Goal: Feedback & Contribution: Submit feedback/report problem

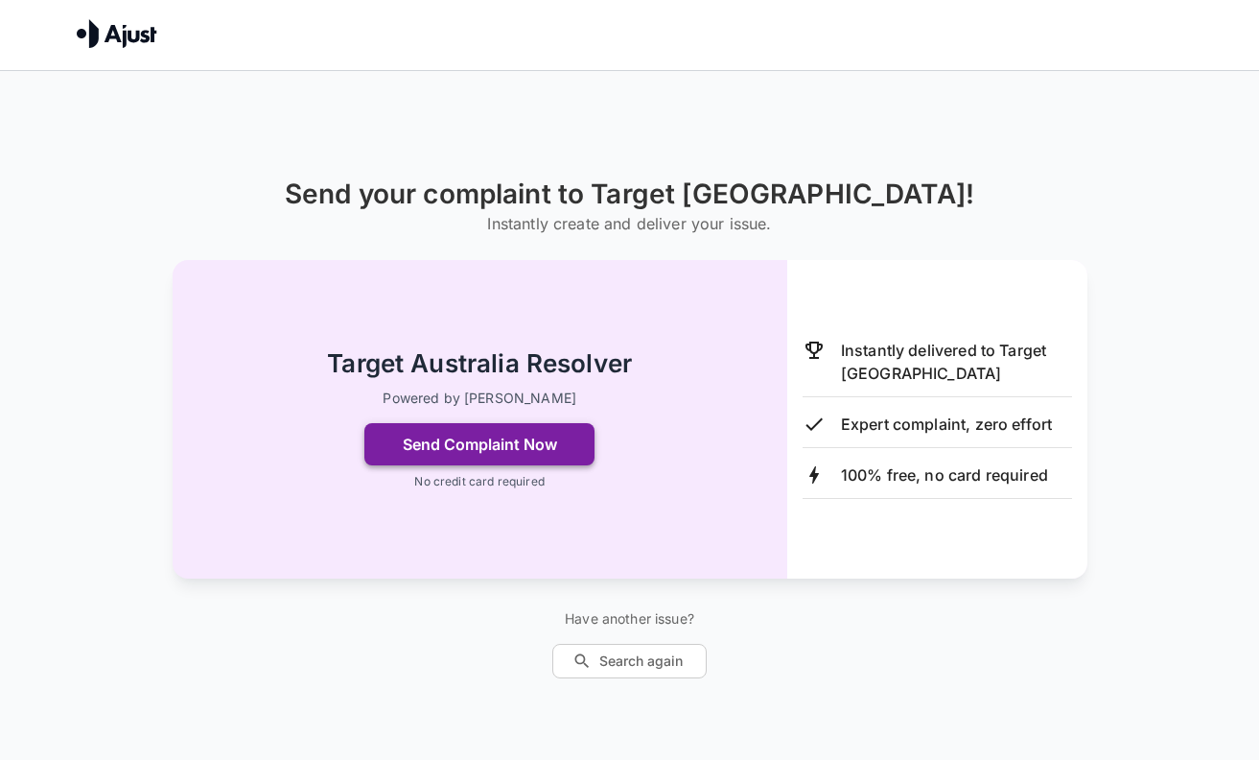
click at [543, 450] on button "Send Complaint Now" at bounding box center [479, 444] width 230 height 42
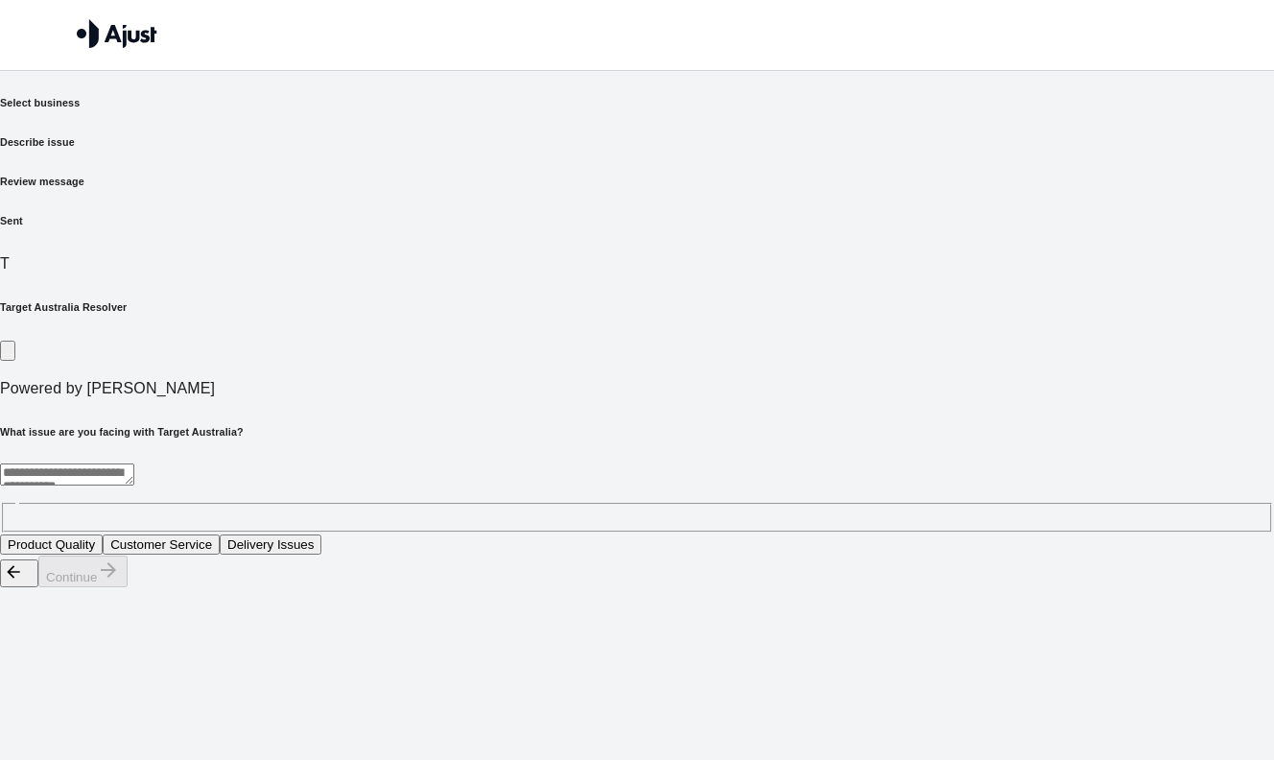
click at [134, 463] on textarea at bounding box center [67, 474] width 134 height 22
click at [220, 534] on button "Customer Service" at bounding box center [161, 544] width 117 height 20
click at [128, 587] on button "Continue" at bounding box center [82, 571] width 89 height 32
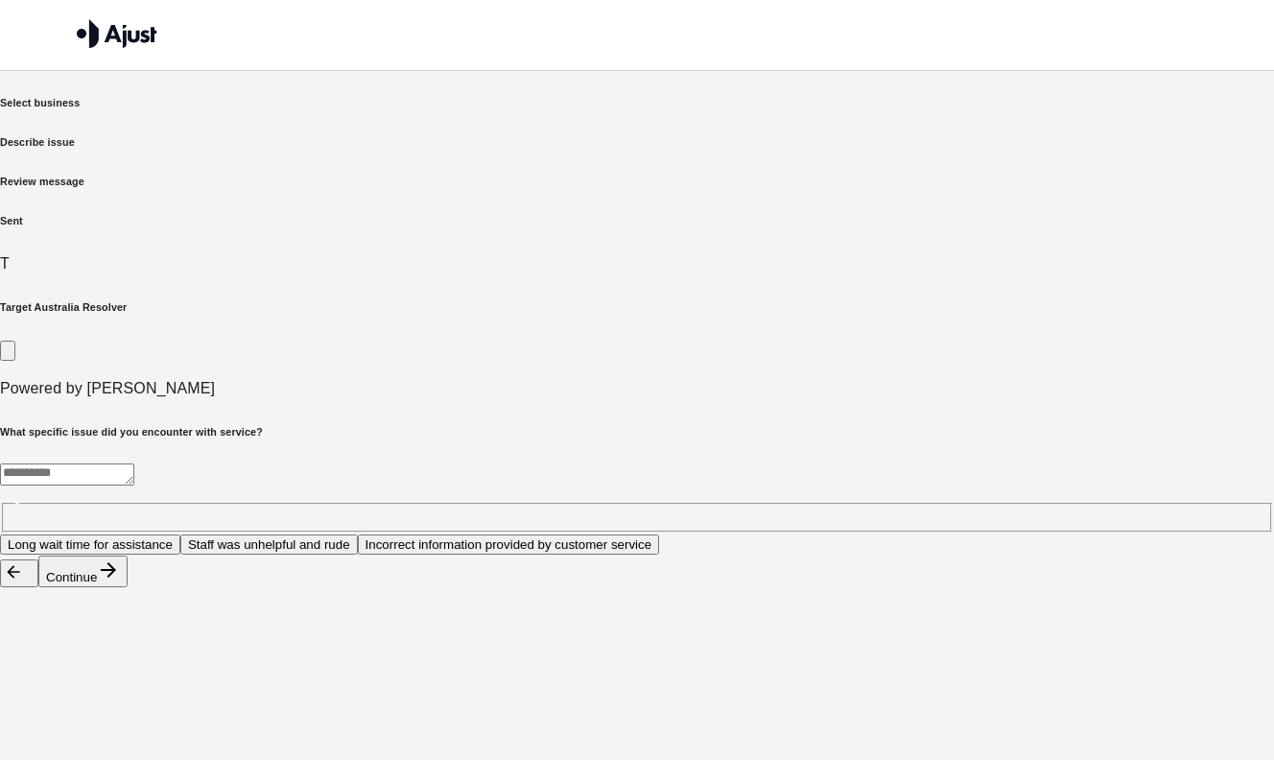
click at [134, 463] on textarea at bounding box center [67, 474] width 134 height 22
click at [660, 534] on button "Incorrect information provided by customer service" at bounding box center [509, 544] width 302 height 20
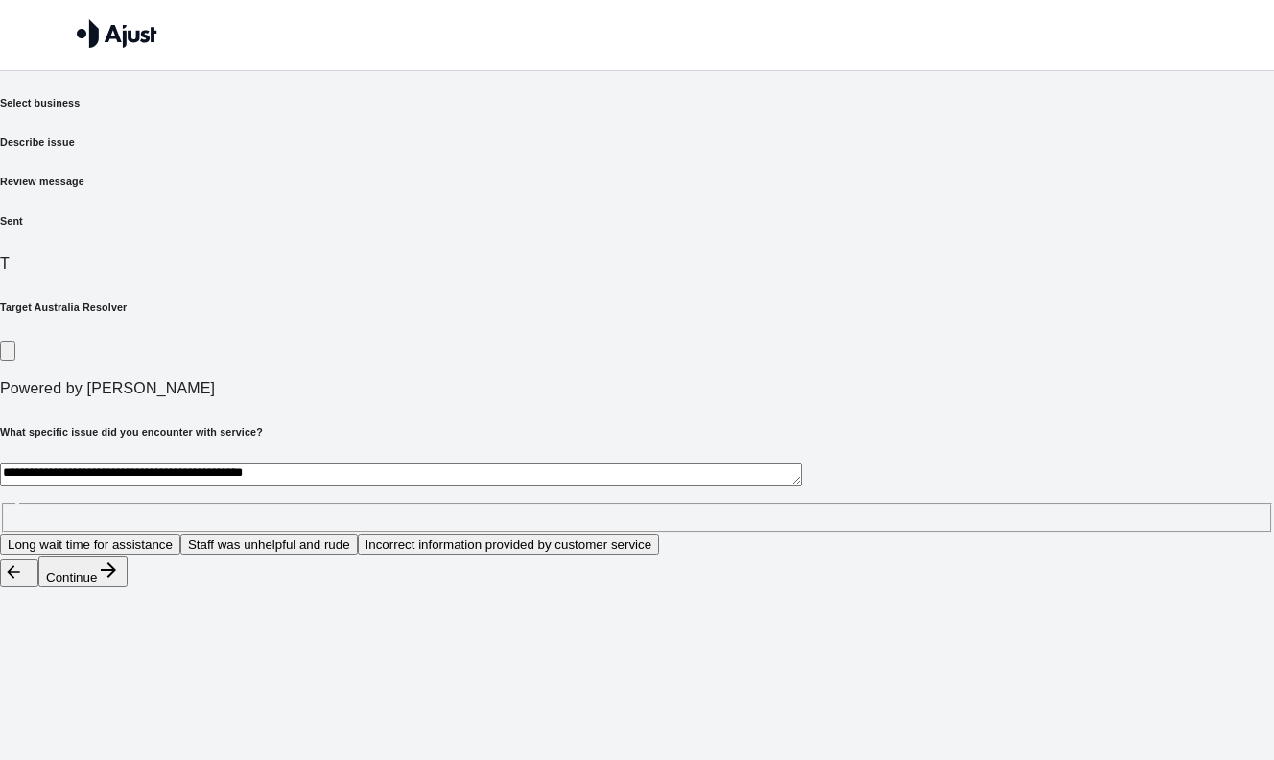
click at [180, 534] on button "Long wait time for assistance" at bounding box center [90, 544] width 180 height 20
click at [358, 534] on button "Staff was unhelpful and rude" at bounding box center [268, 544] width 177 height 20
click at [128, 587] on button "Continue" at bounding box center [82, 571] width 89 height 32
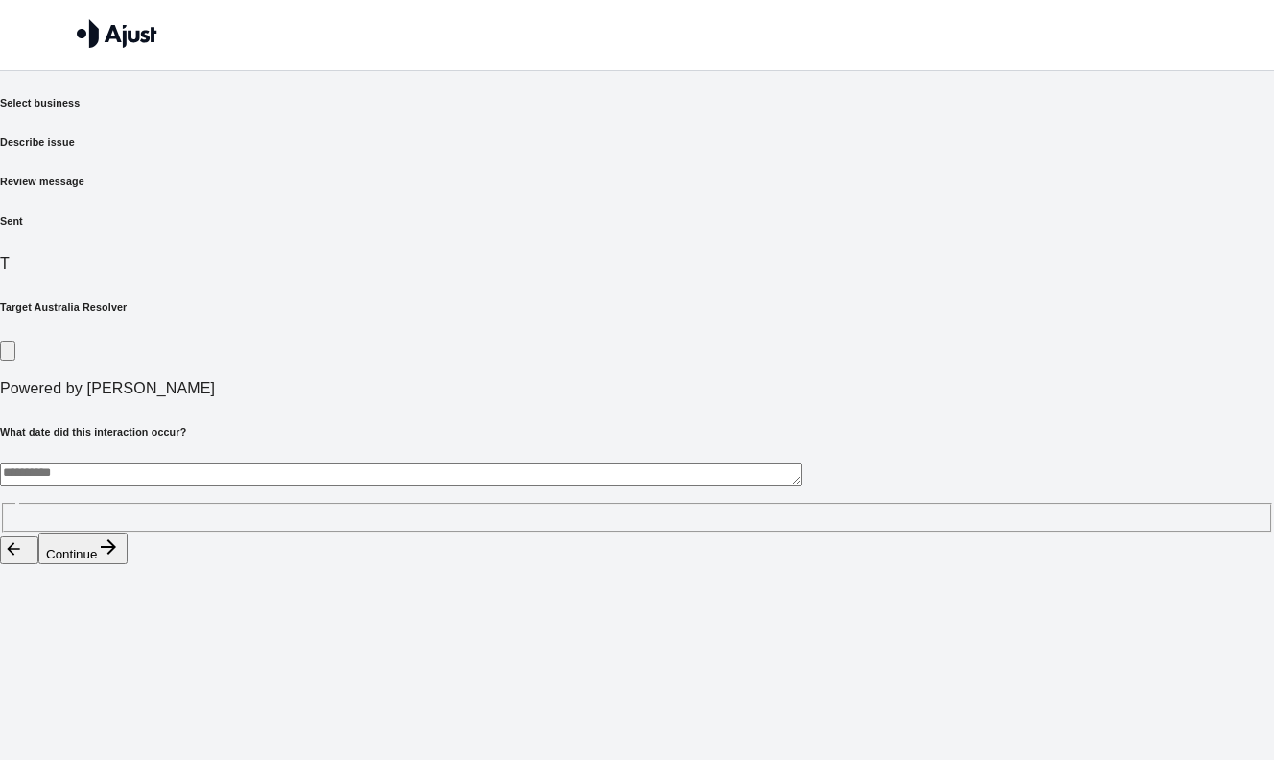
click at [477, 463] on textarea at bounding box center [401, 474] width 802 height 22
type textarea "**********"
click at [128, 564] on button "Continue" at bounding box center [82, 548] width 89 height 32
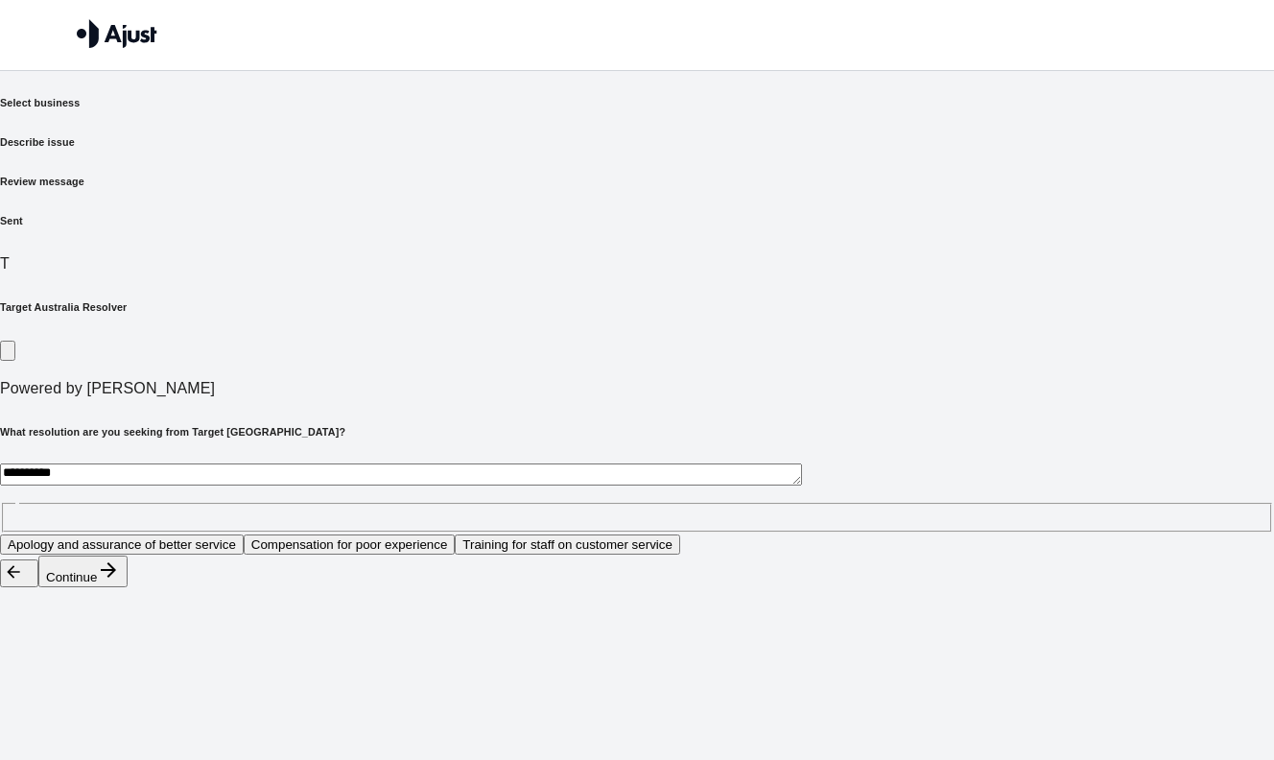
click at [244, 534] on button "Apology and assurance of better service" at bounding box center [122, 544] width 244 height 20
click at [128, 587] on button "Continue" at bounding box center [82, 571] width 89 height 32
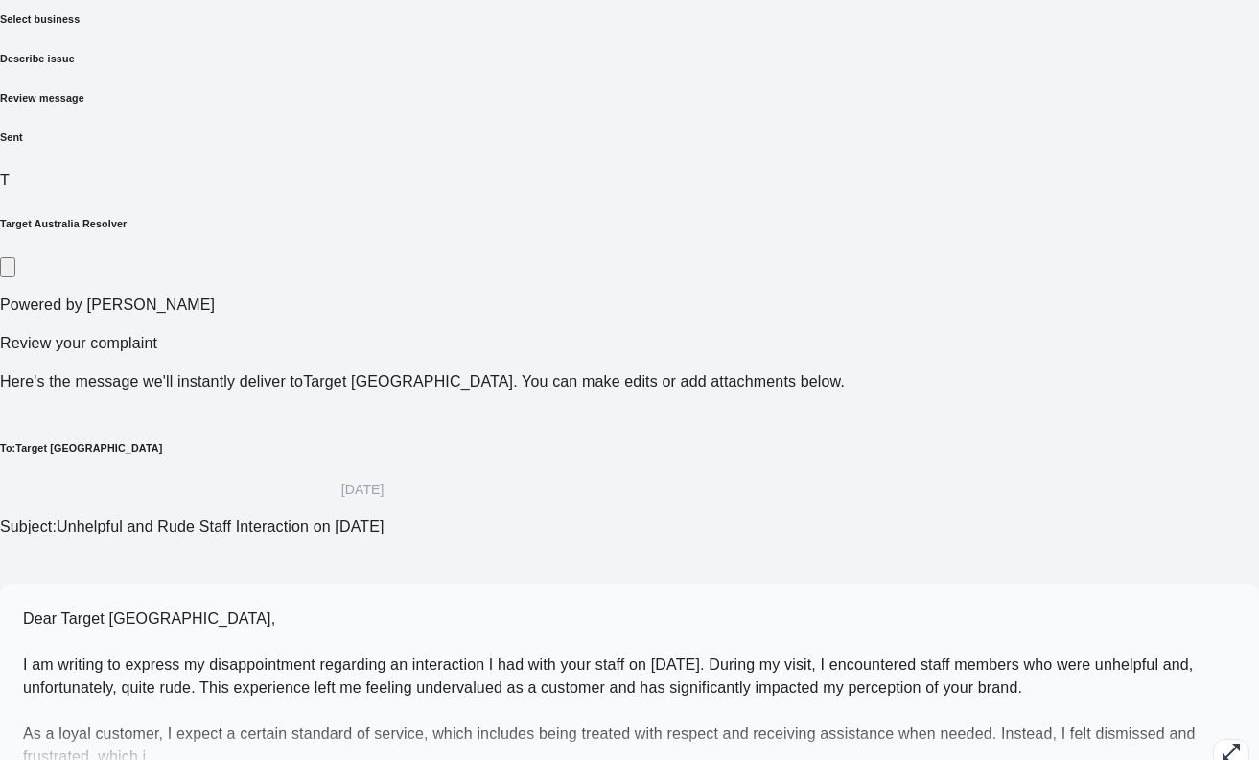
scroll to position [95, 0]
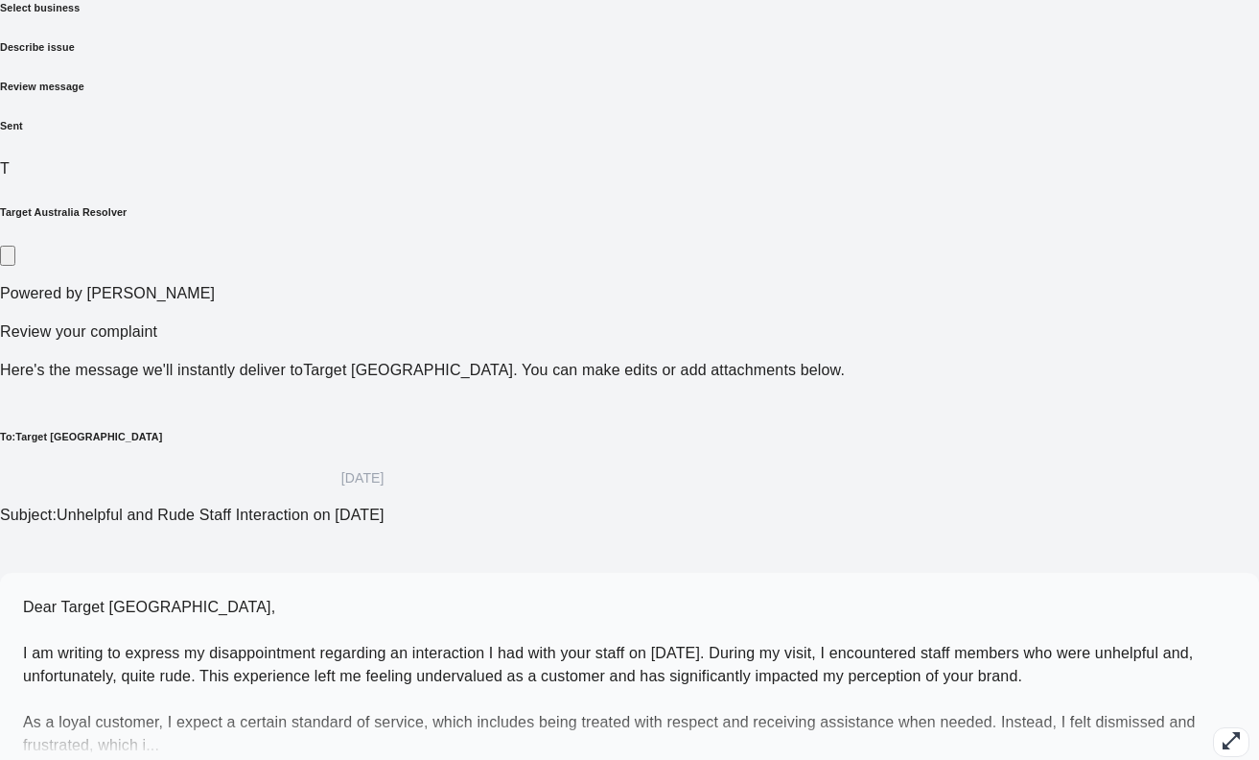
click at [678, 596] on p "Dear Target [GEOGRAPHIC_DATA], I am writing to express my disappointment regard…" at bounding box center [629, 676] width 1213 height 161
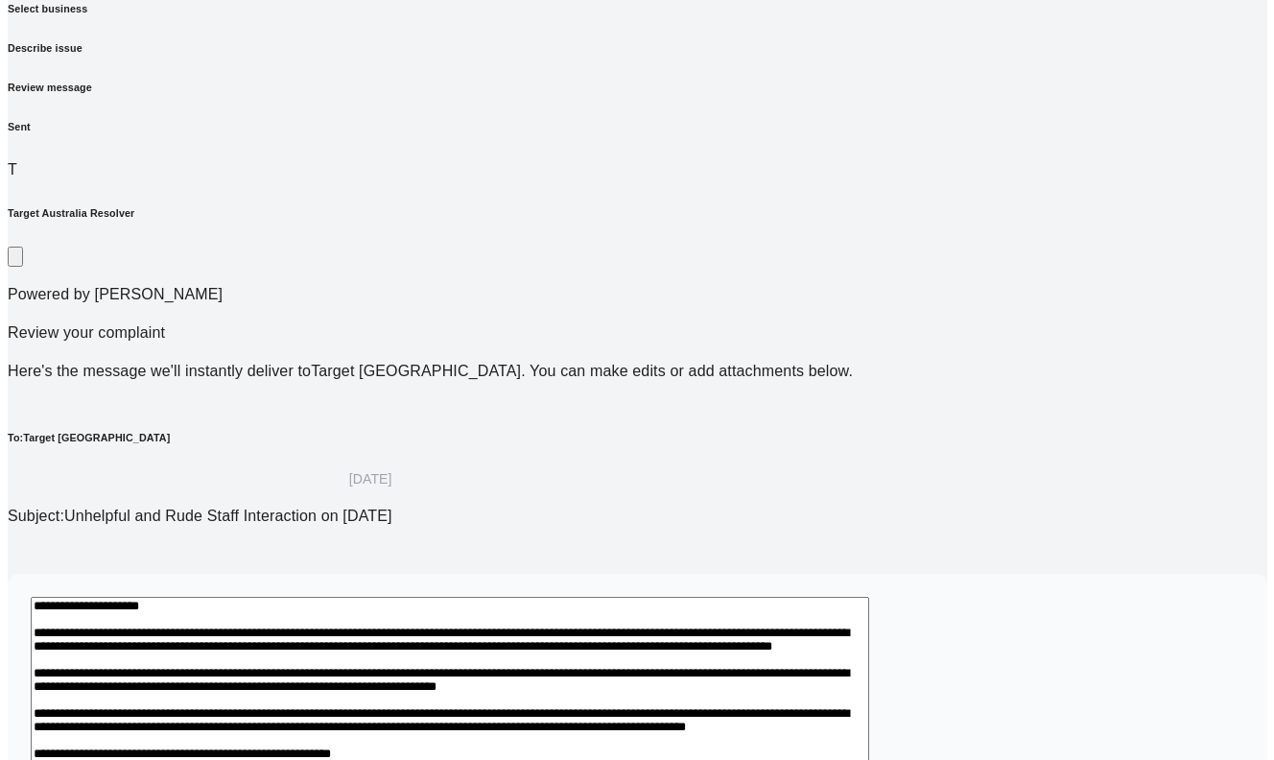
scroll to position [226, 0]
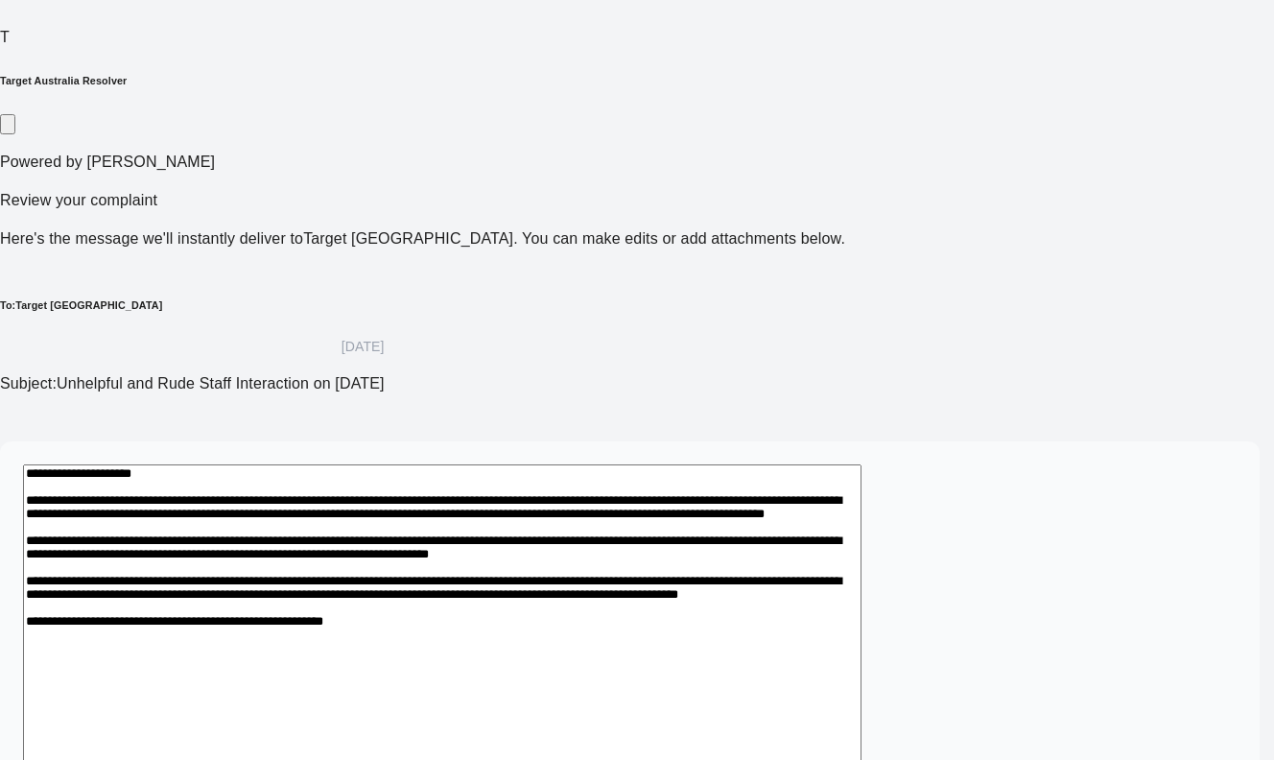
drag, startPoint x: 182, startPoint y: 522, endPoint x: 218, endPoint y: 525, distance: 35.6
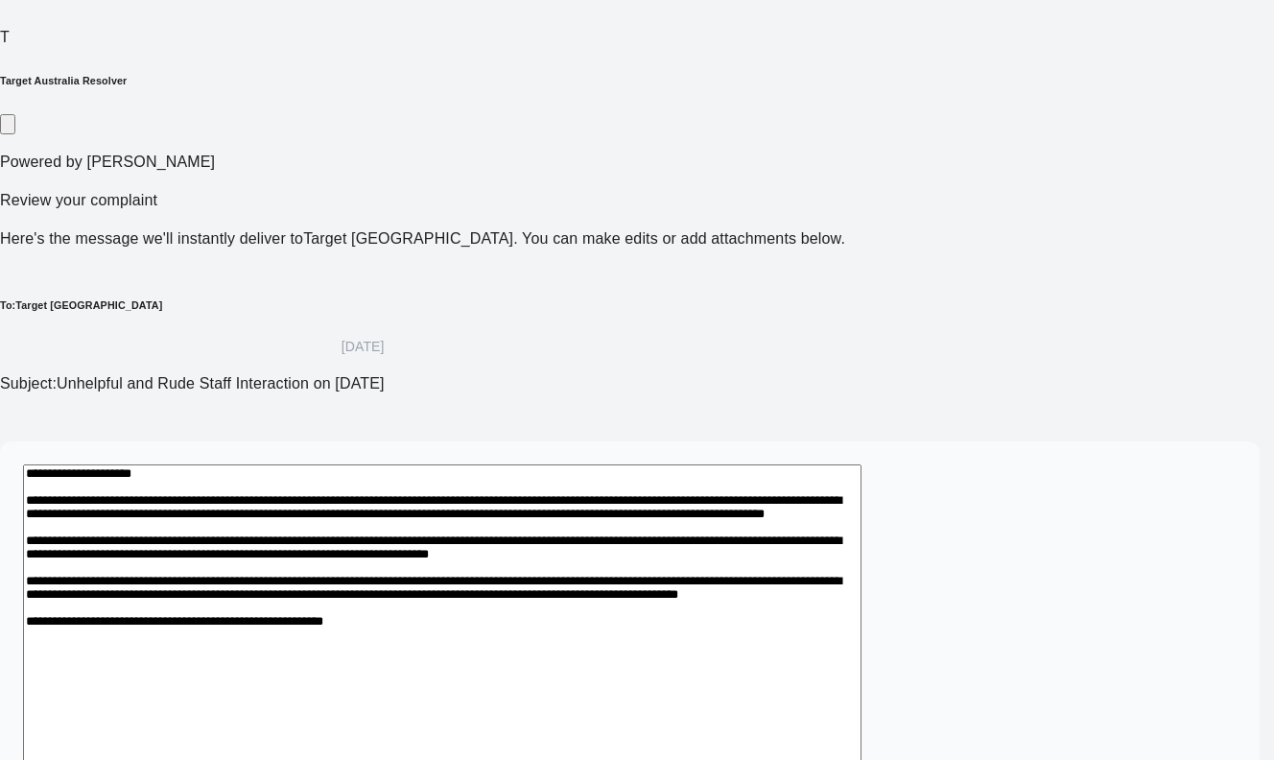
drag, startPoint x: 219, startPoint y: 519, endPoint x: 185, endPoint y: 520, distance: 33.6
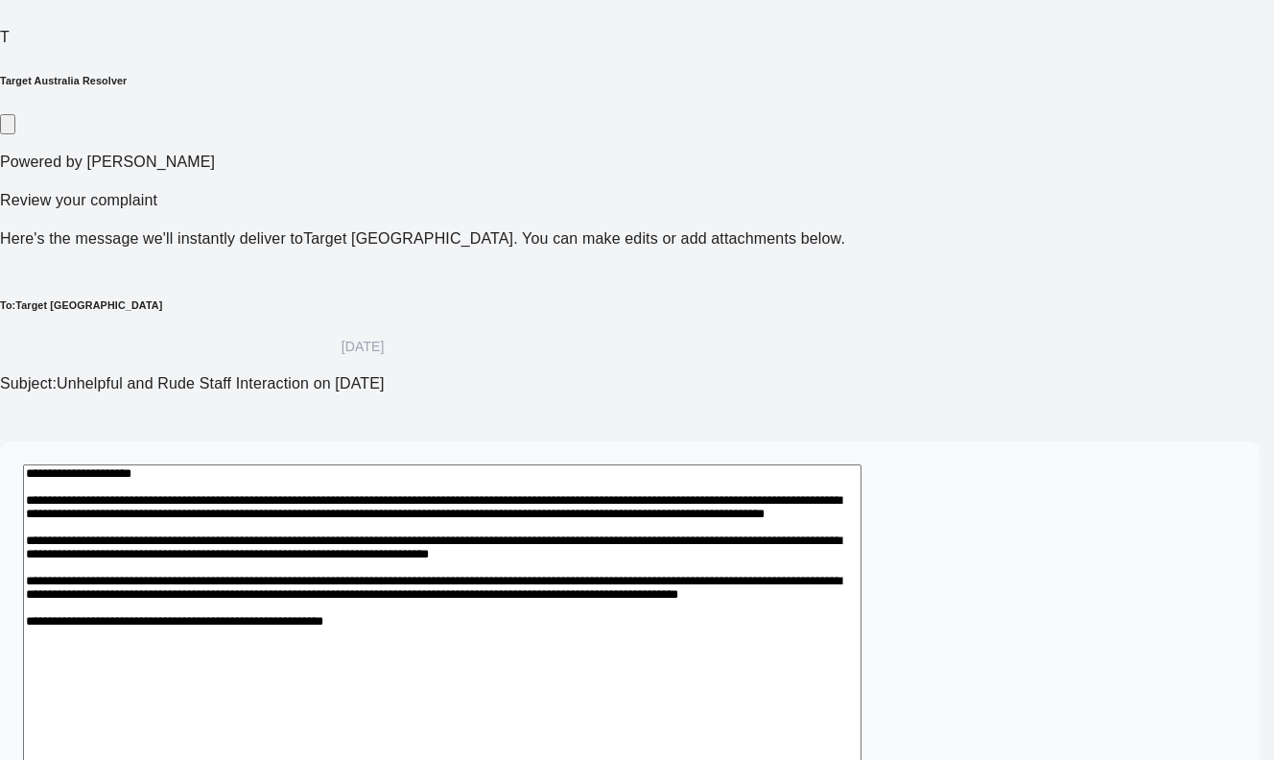
drag, startPoint x: 279, startPoint y: 523, endPoint x: 249, endPoint y: 522, distance: 29.7
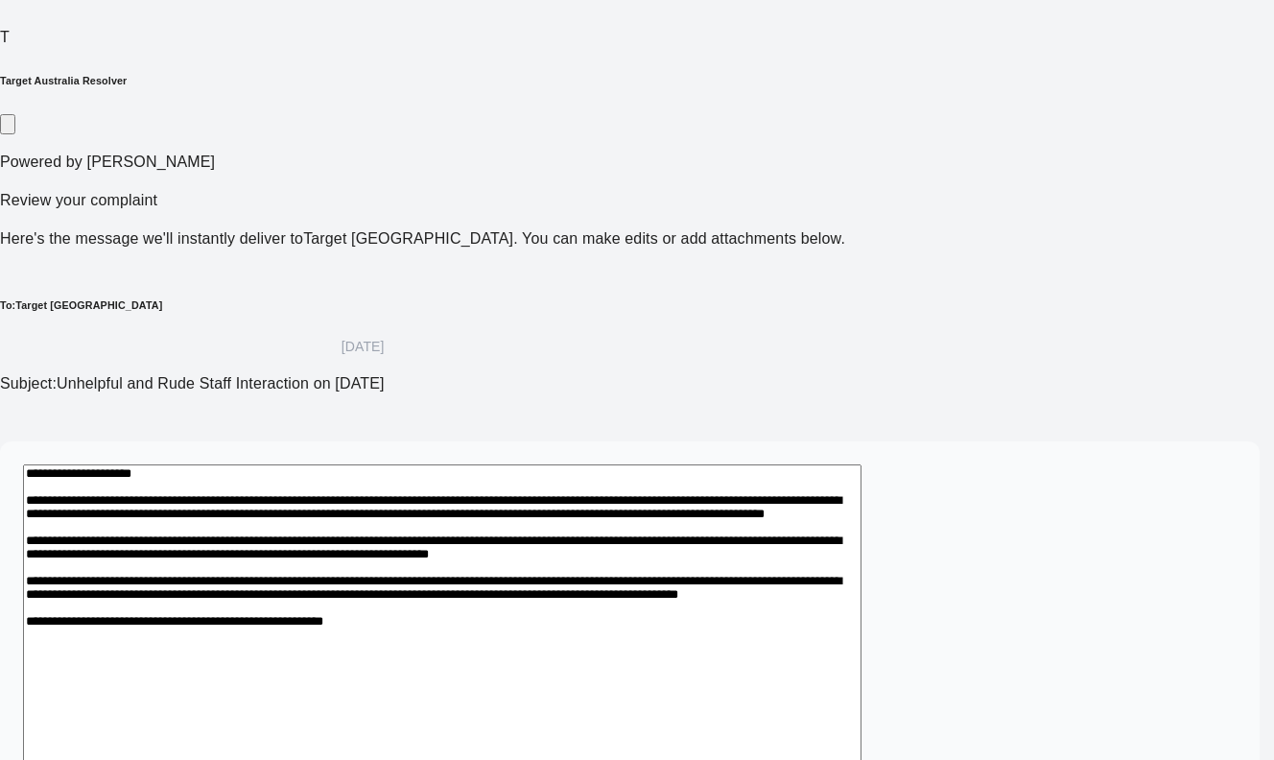
drag, startPoint x: 311, startPoint y: 527, endPoint x: 23, endPoint y: 524, distance: 287.7
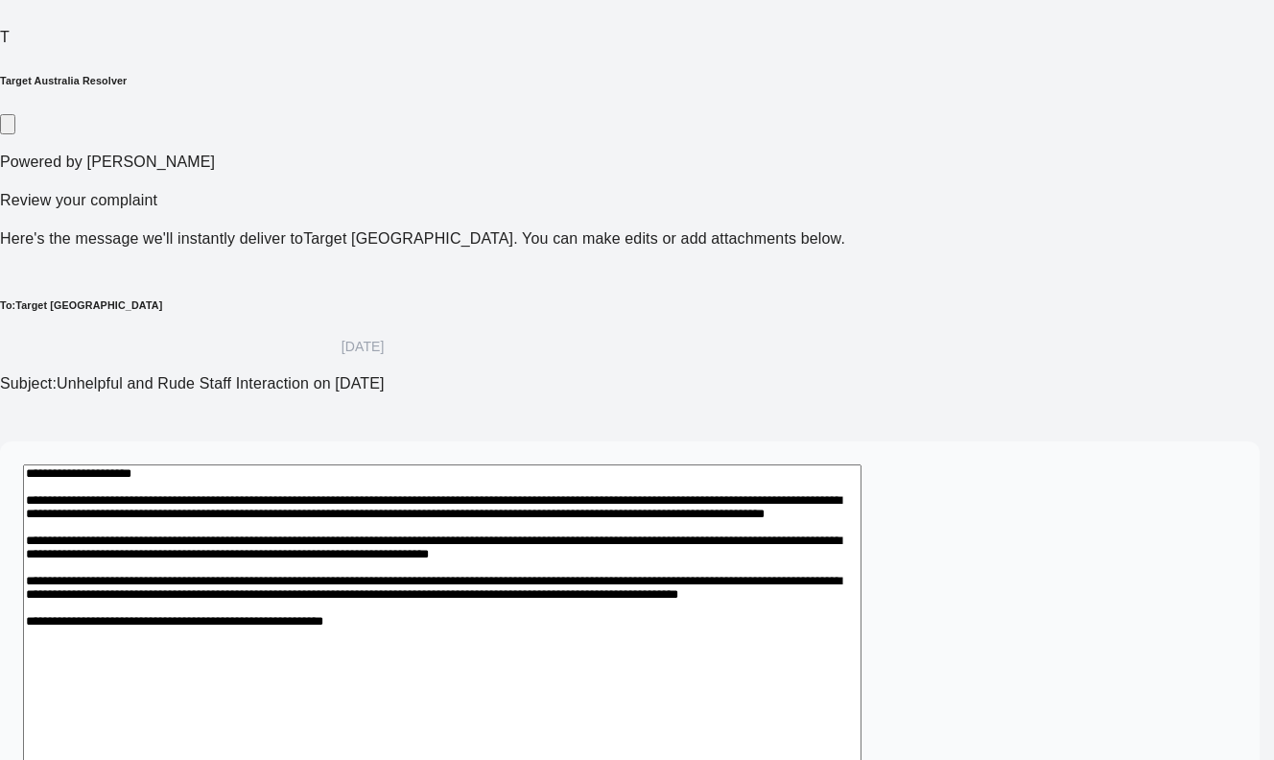
scroll to position [352, 0]
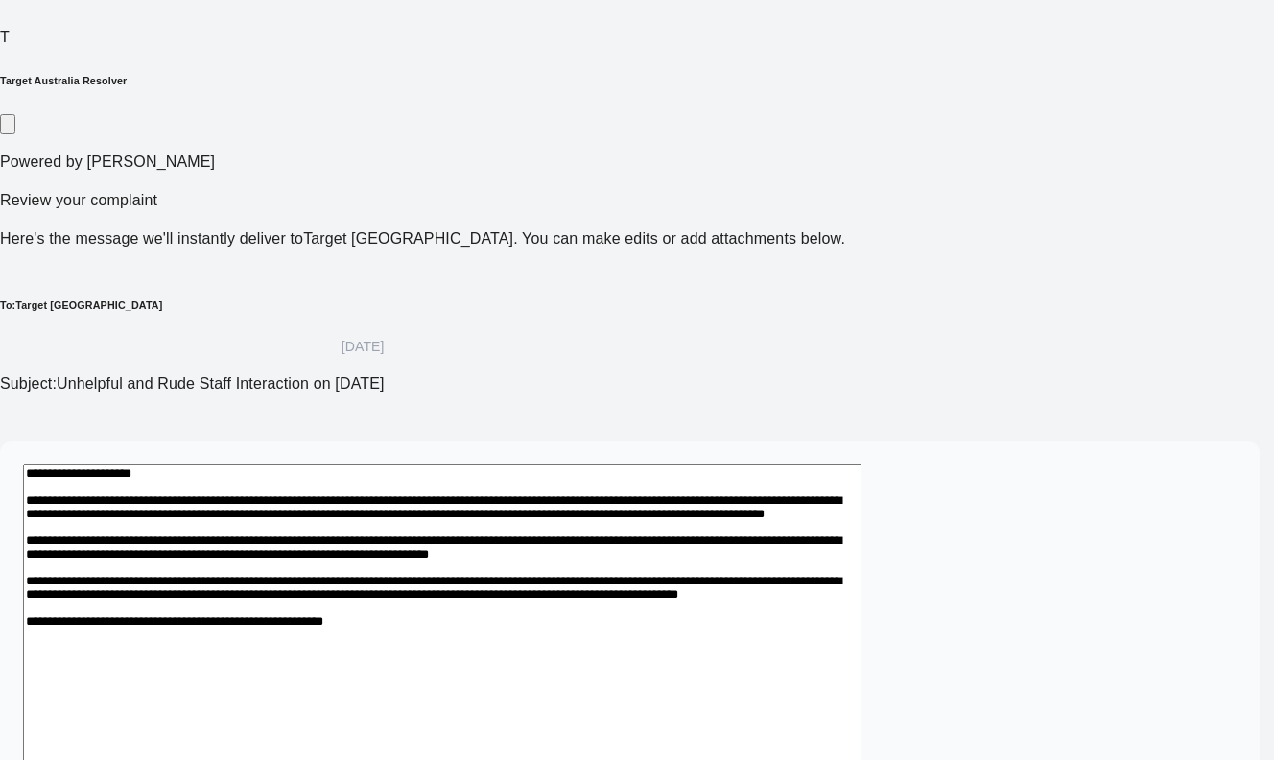
scroll to position [276, 0]
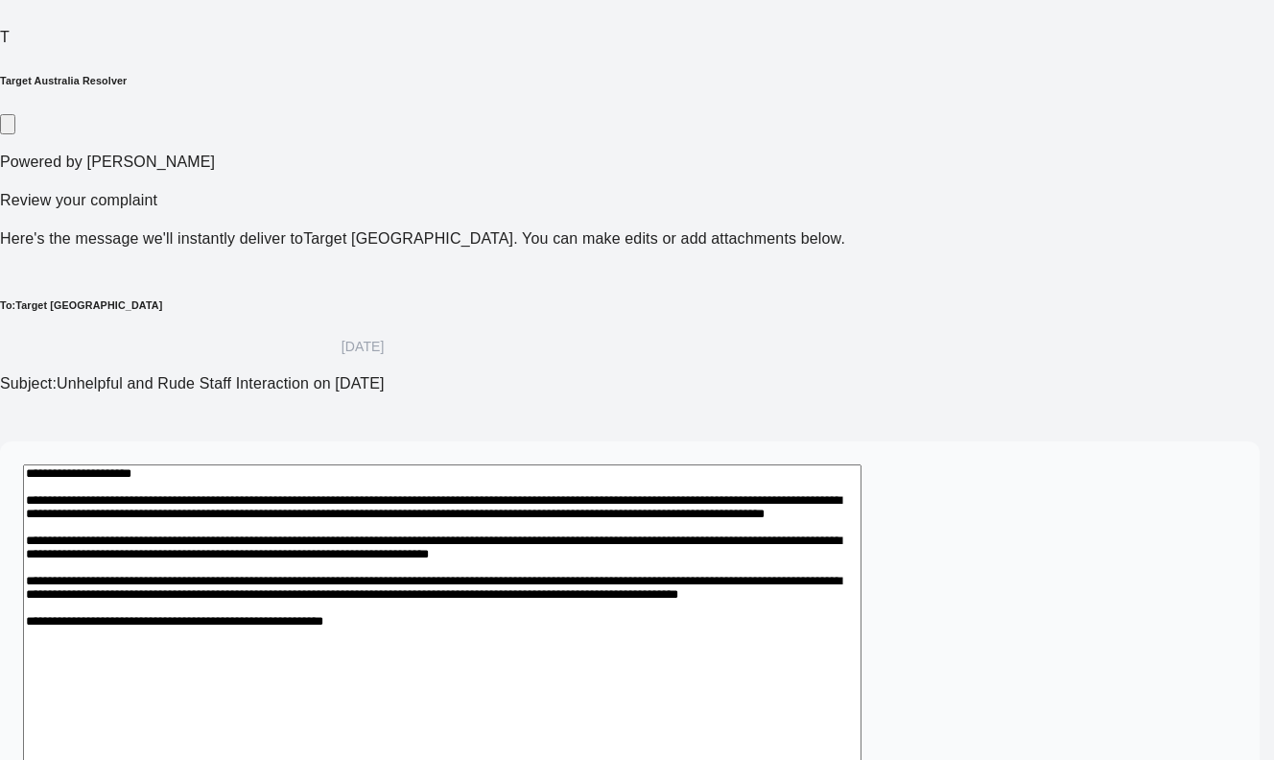
drag, startPoint x: 319, startPoint y: 447, endPoint x: 281, endPoint y: 452, distance: 38.7
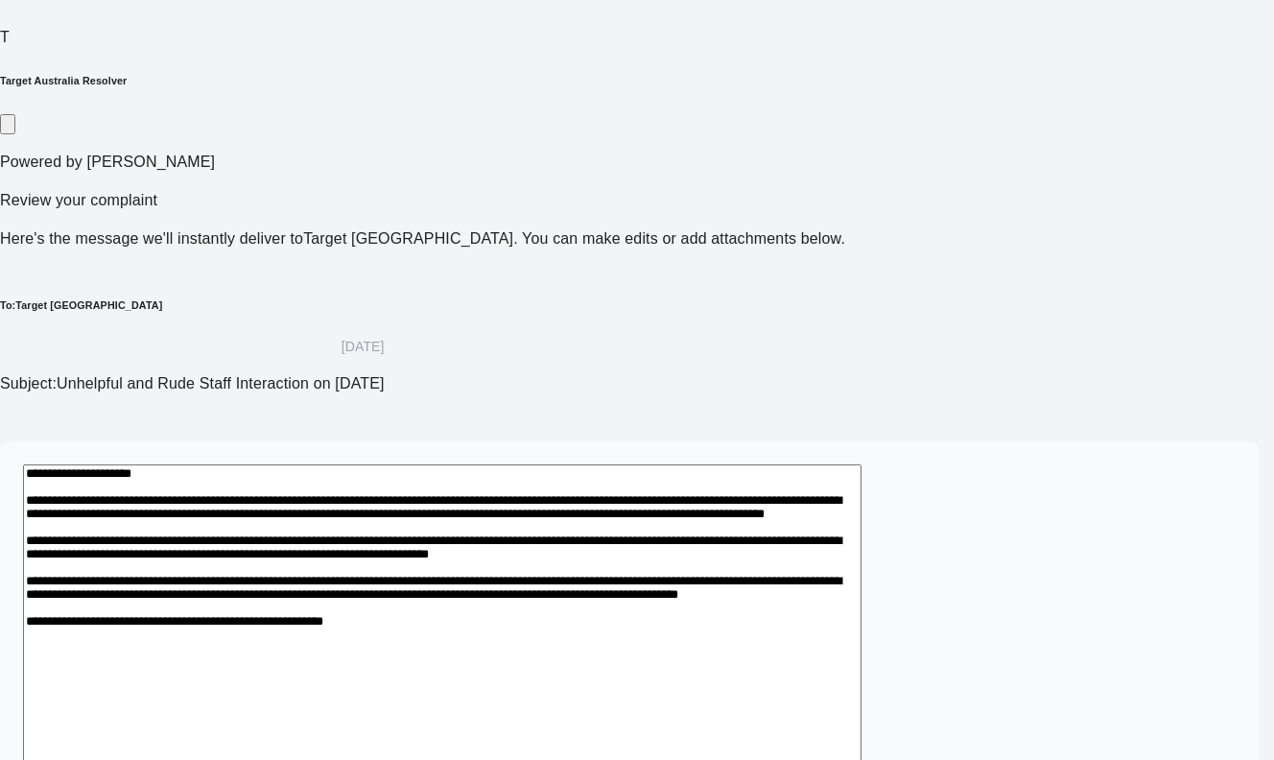
scroll to position [644, 0]
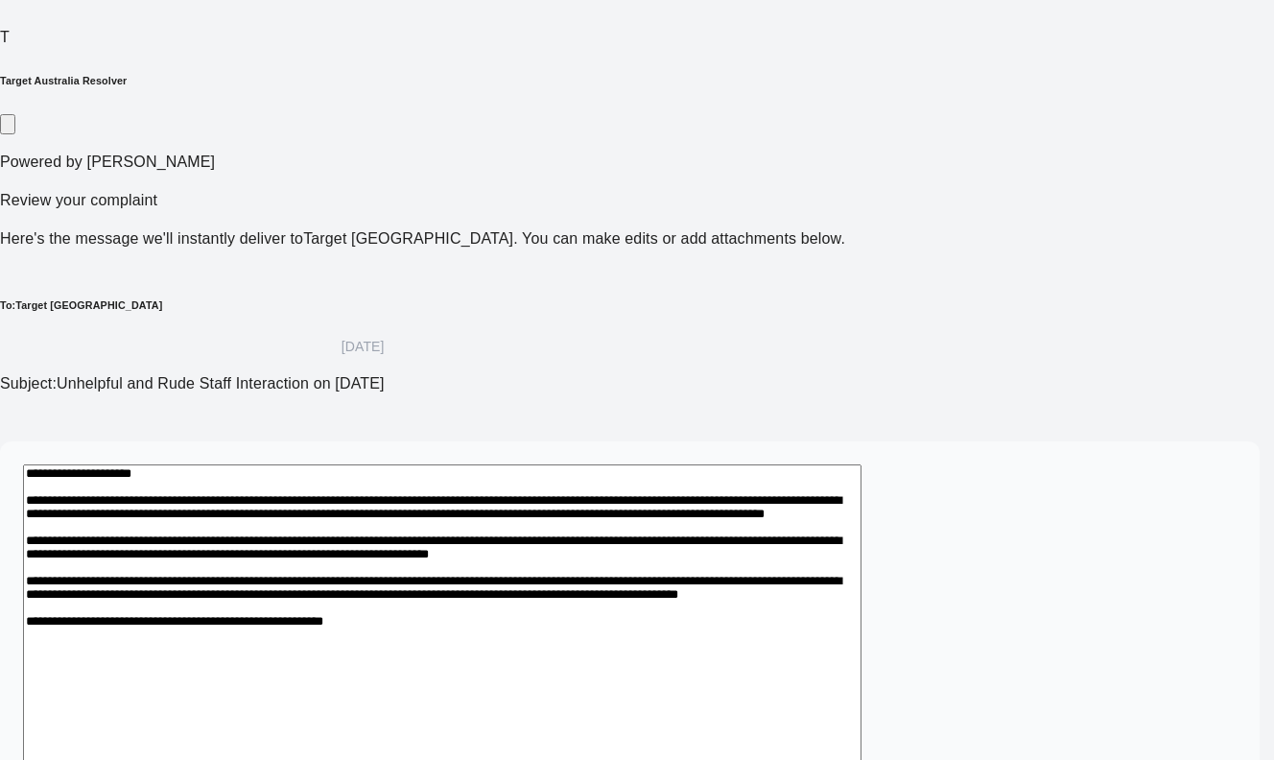
drag, startPoint x: 232, startPoint y: 504, endPoint x: -5, endPoint y: 467, distance: 239.7
type textarea "**********"
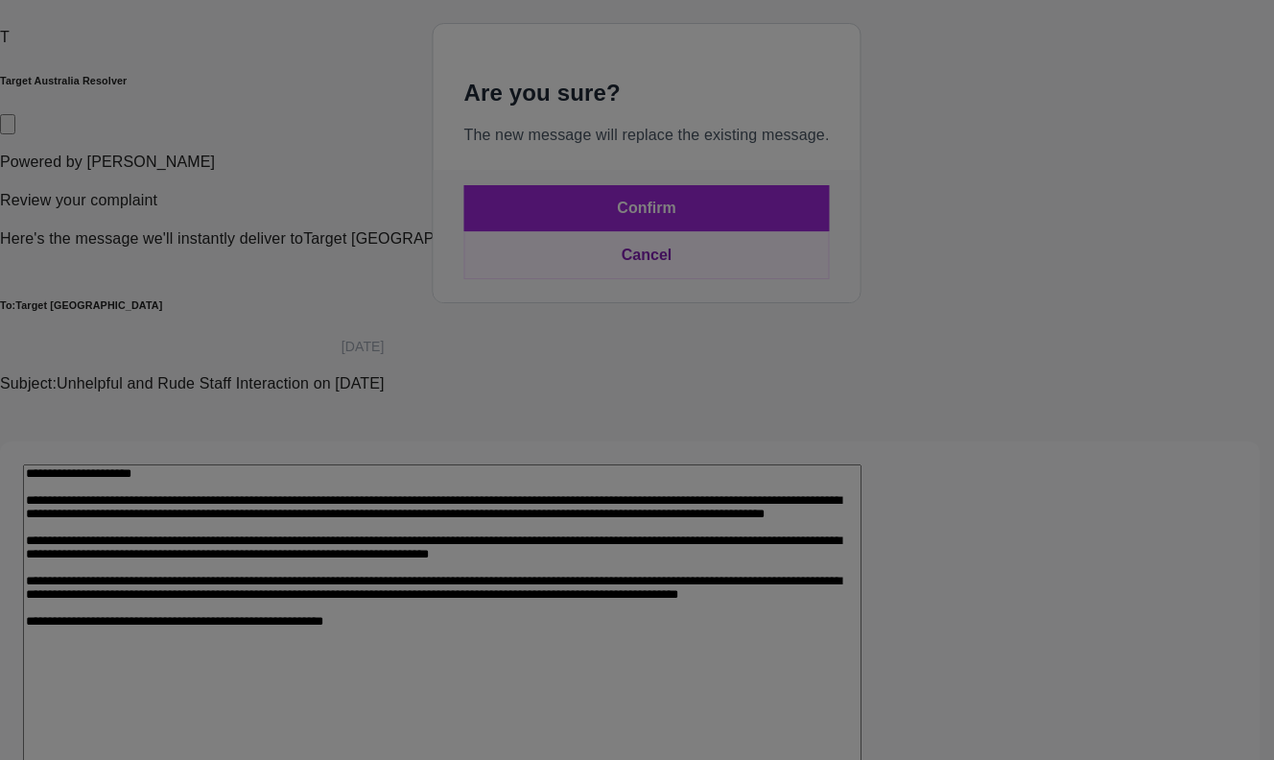
click at [668, 231] on button "Confirm" at bounding box center [645, 208] width 365 height 46
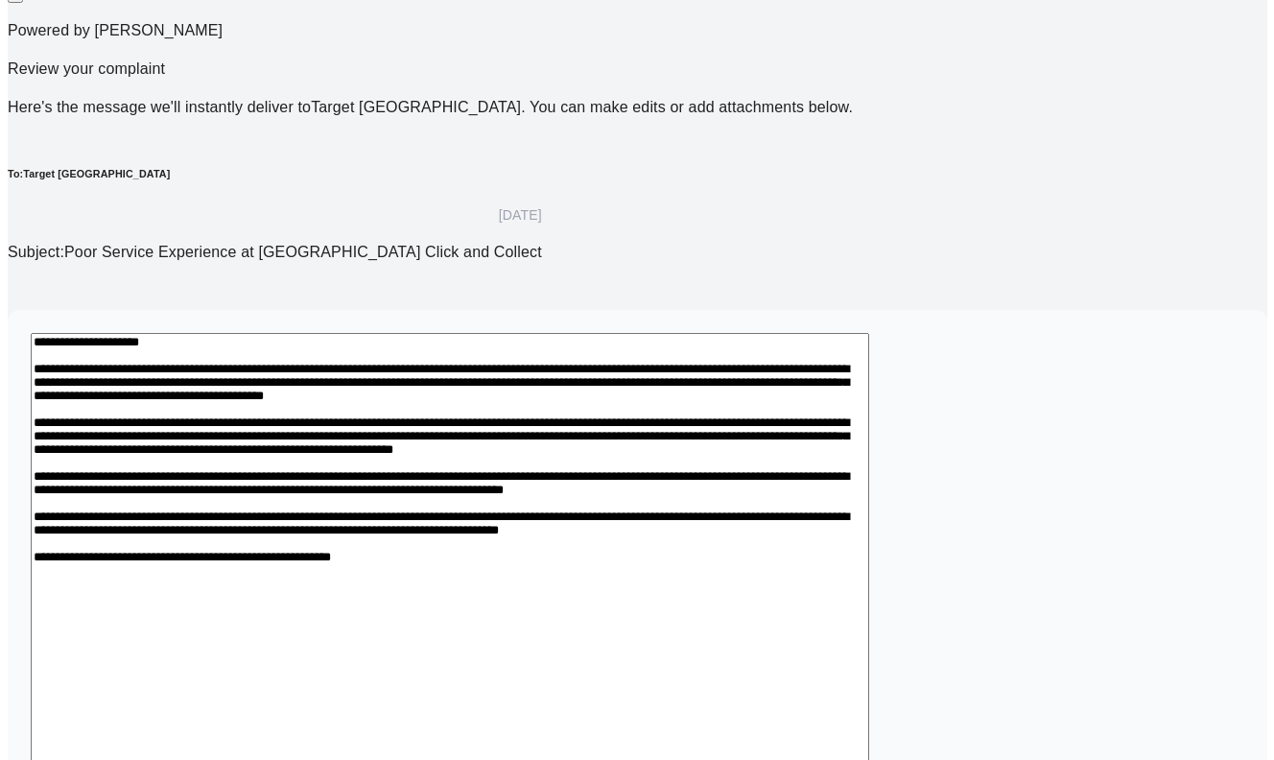
scroll to position [359, 0]
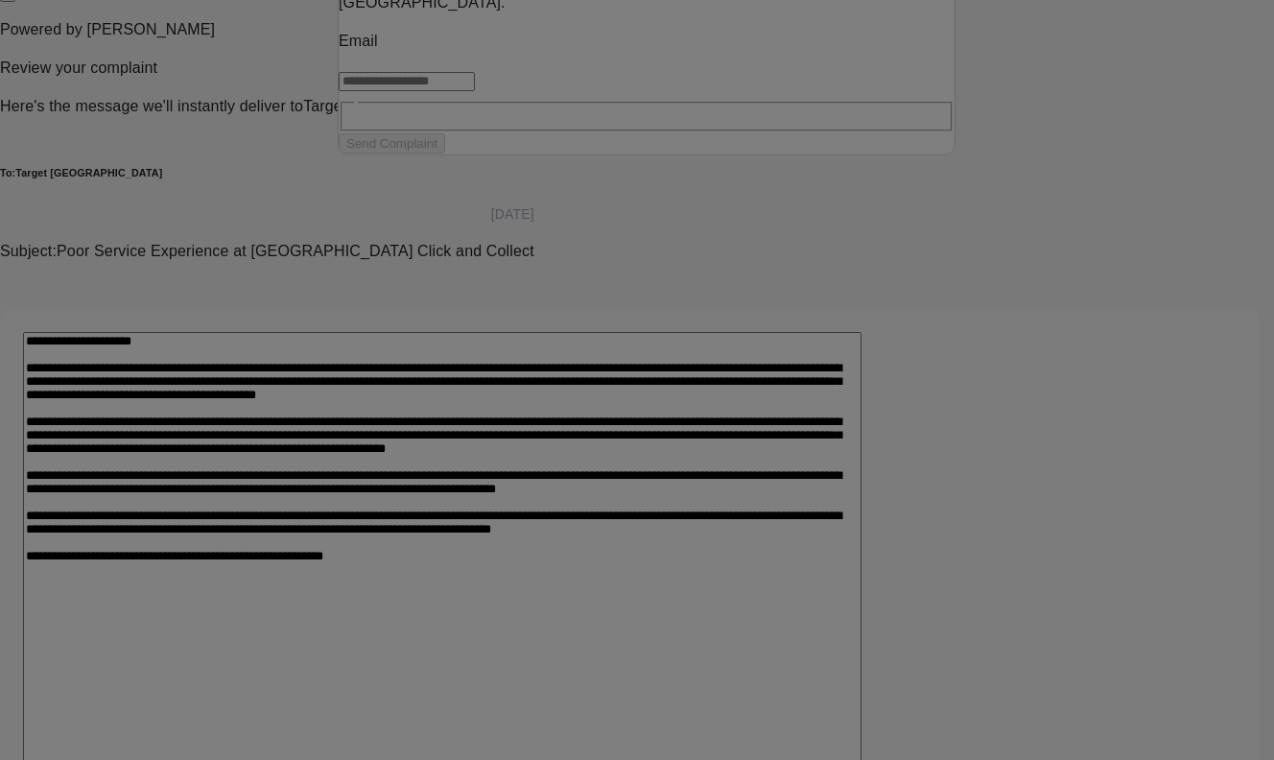
click at [475, 91] on input "text" at bounding box center [407, 81] width 136 height 19
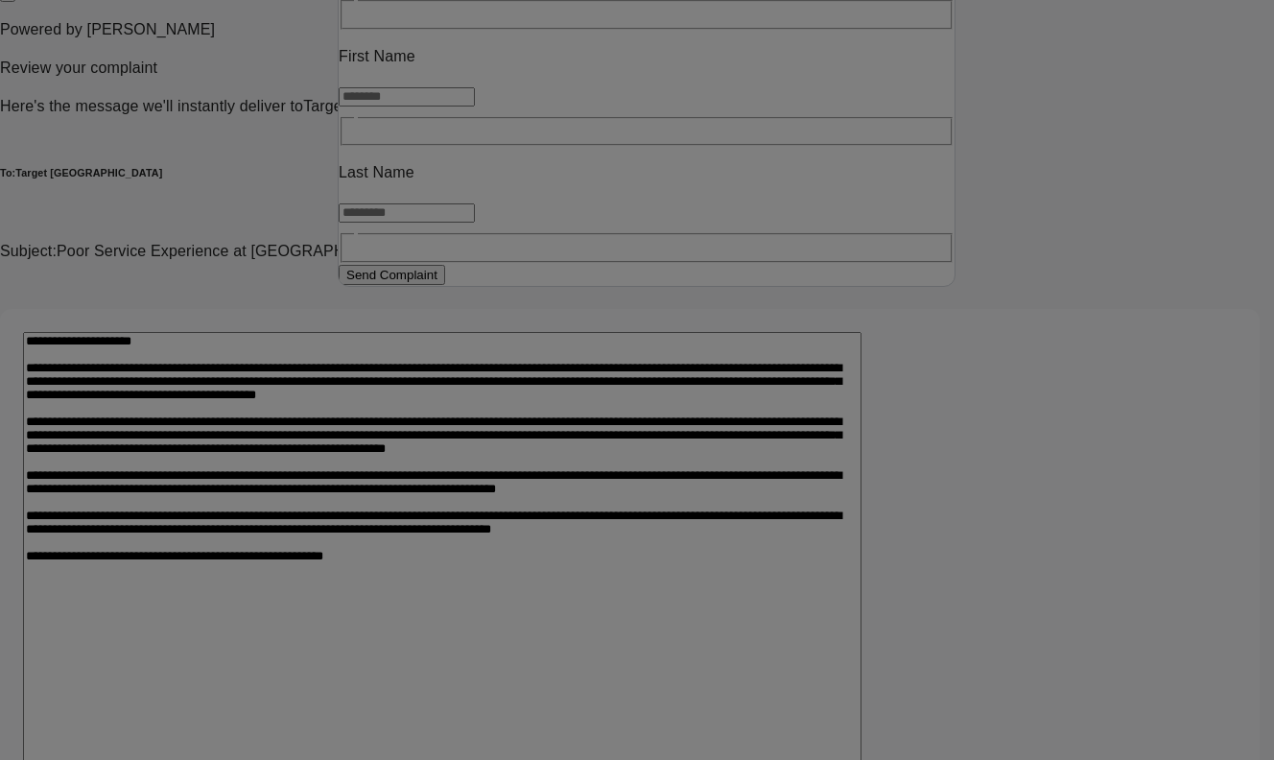
type input "**********"
click at [475, 106] on input "text" at bounding box center [407, 96] width 136 height 19
type input "*******"
type input "**********"
click at [445, 315] on button "Send Complaint" at bounding box center [392, 304] width 106 height 20
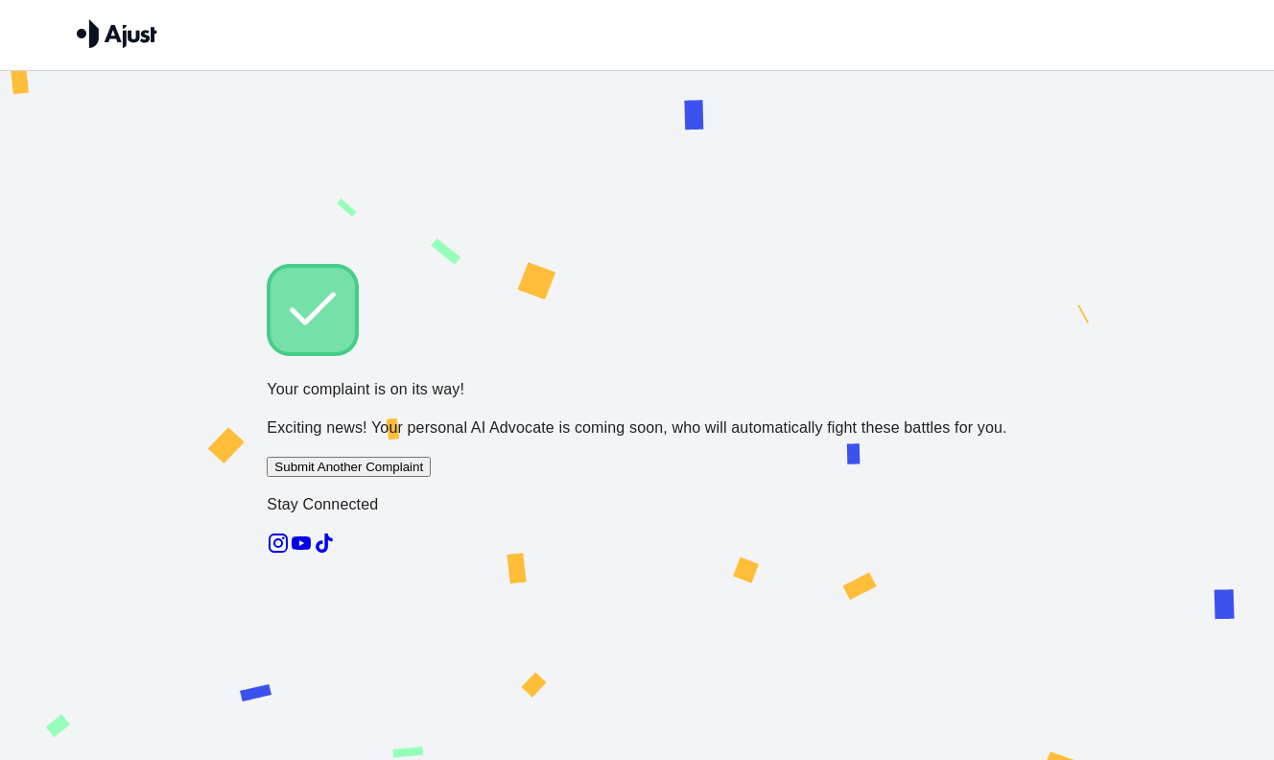
scroll to position [0, 0]
